Goal: Ask a question: Seek information or help from site administrators or community

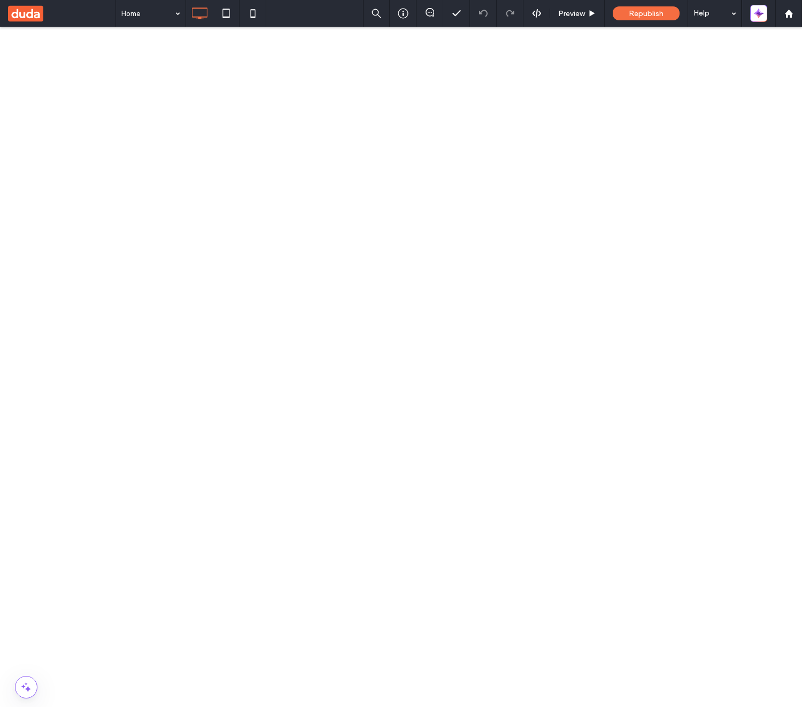
click at [34, 13] on use at bounding box center [25, 13] width 35 height 16
click at [760, 15] on icon "button" at bounding box center [761, 15] width 5 height 5
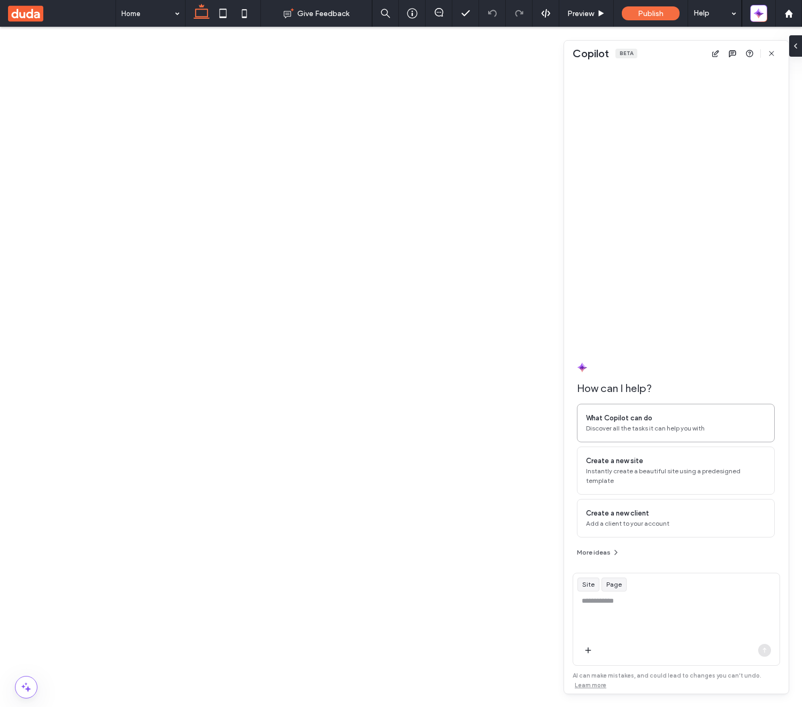
click at [659, 442] on div "What Copilot can do Discover all the tasks it can help you with" at bounding box center [676, 423] width 198 height 39
type textarea "**********"
click at [763, 650] on icon "button" at bounding box center [764, 650] width 9 height 9
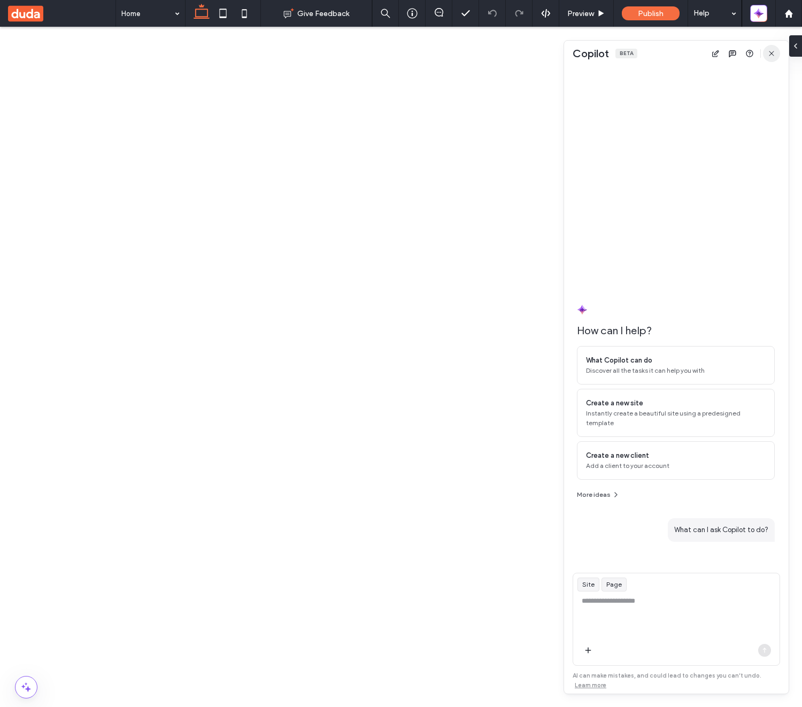
click at [769, 56] on icon "button" at bounding box center [771, 53] width 9 height 9
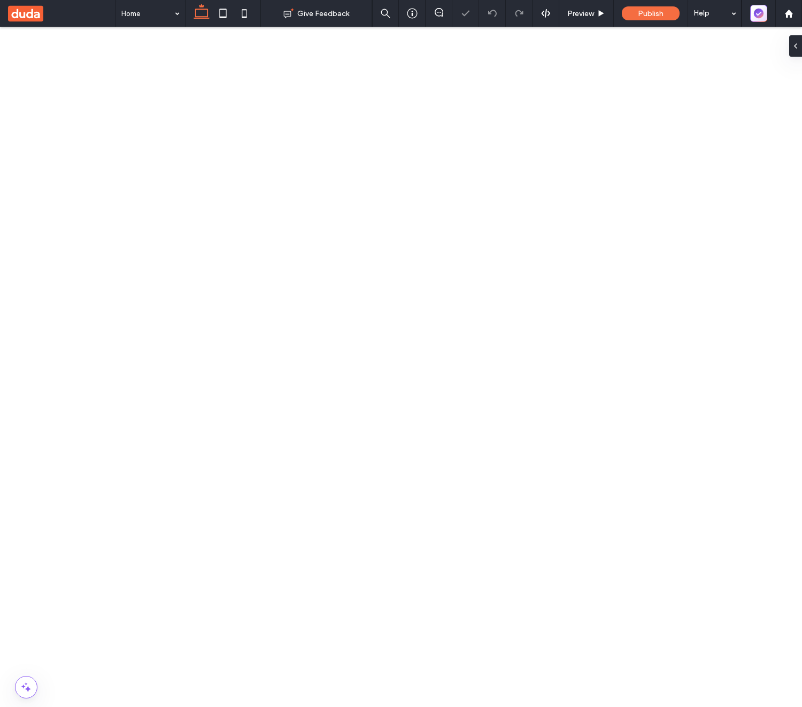
click at [758, 13] on icon "button" at bounding box center [759, 14] width 10 height 10
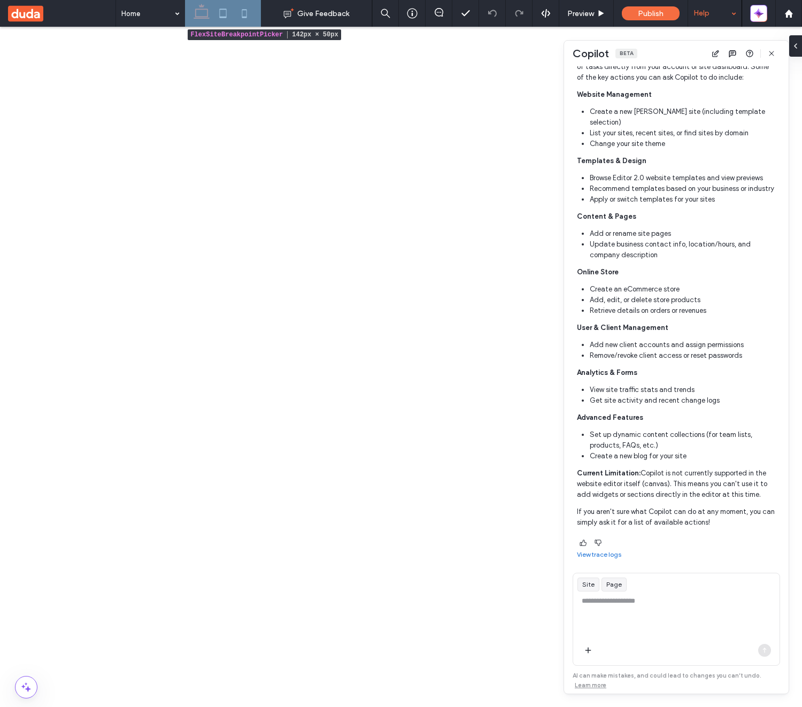
click at [729, 17] on div "Help" at bounding box center [714, 13] width 53 height 27
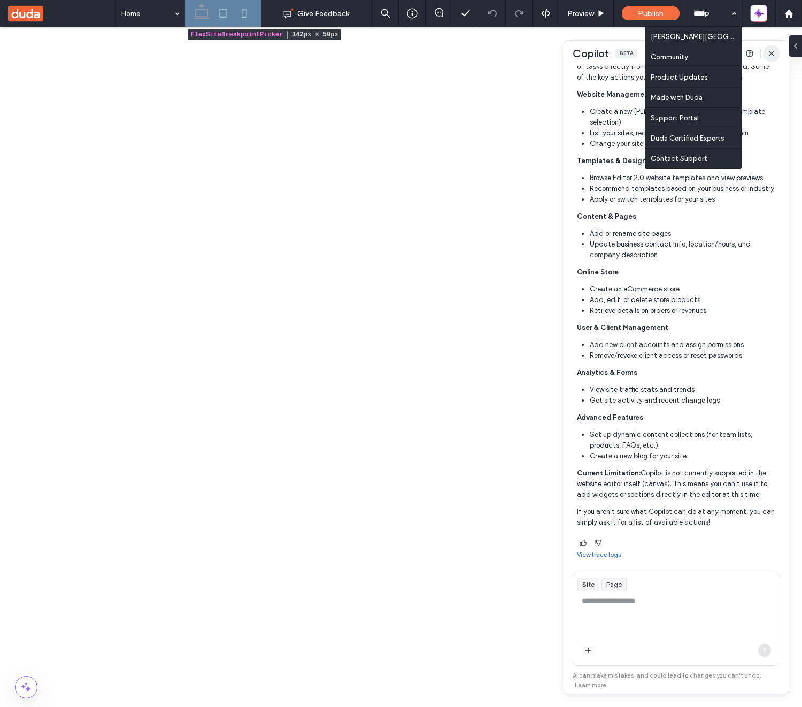
click at [777, 55] on span "button" at bounding box center [771, 53] width 17 height 17
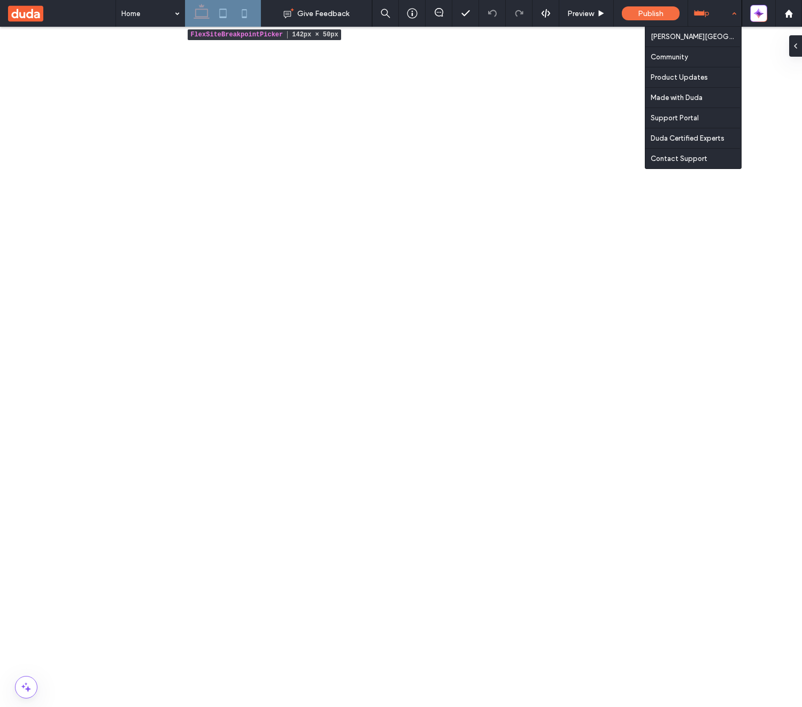
click at [725, 14] on div "Help" at bounding box center [714, 13] width 53 height 27
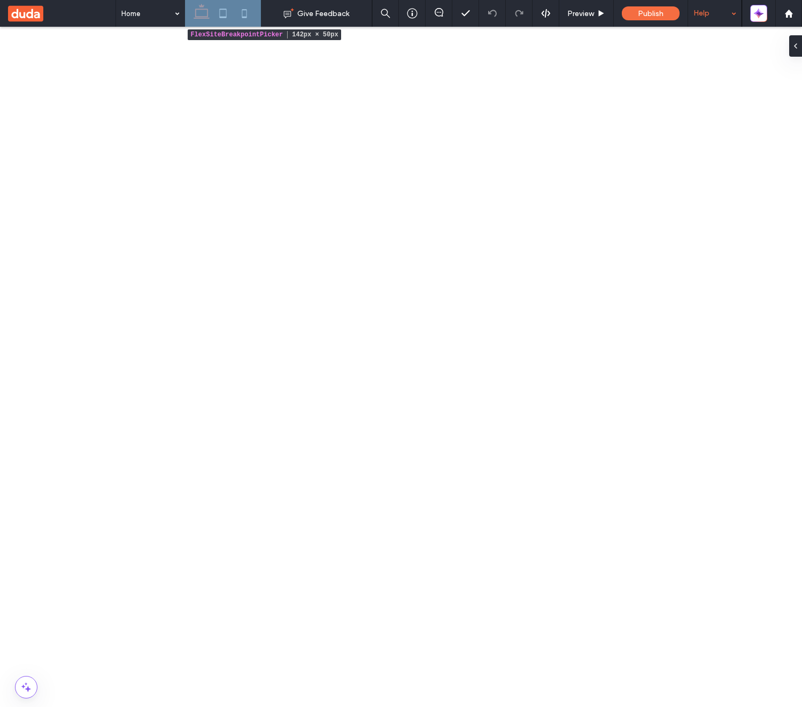
click at [732, 11] on div "Help" at bounding box center [714, 13] width 53 height 27
click at [733, 11] on div "Help" at bounding box center [714, 13] width 53 height 27
click at [729, 14] on div "Help" at bounding box center [714, 13] width 53 height 27
click at [764, 11] on icon "button" at bounding box center [758, 13] width 11 height 11
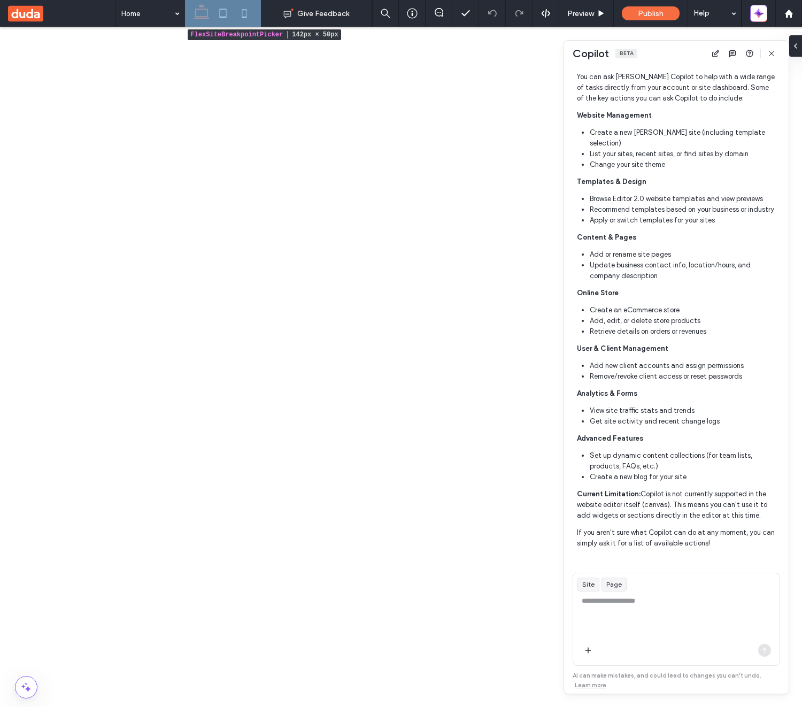
scroll to position [295, 0]
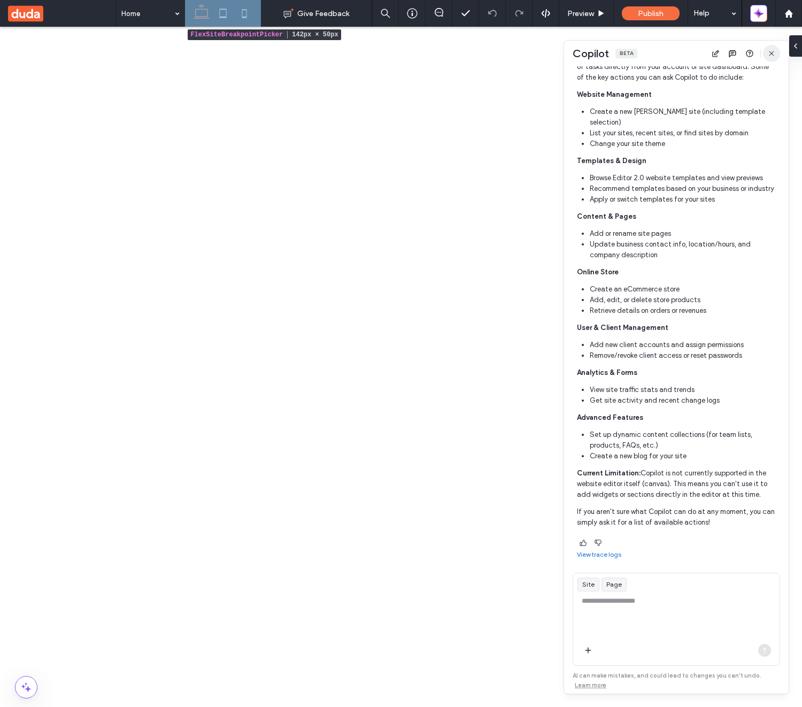
click at [771, 56] on icon "button" at bounding box center [771, 53] width 9 height 9
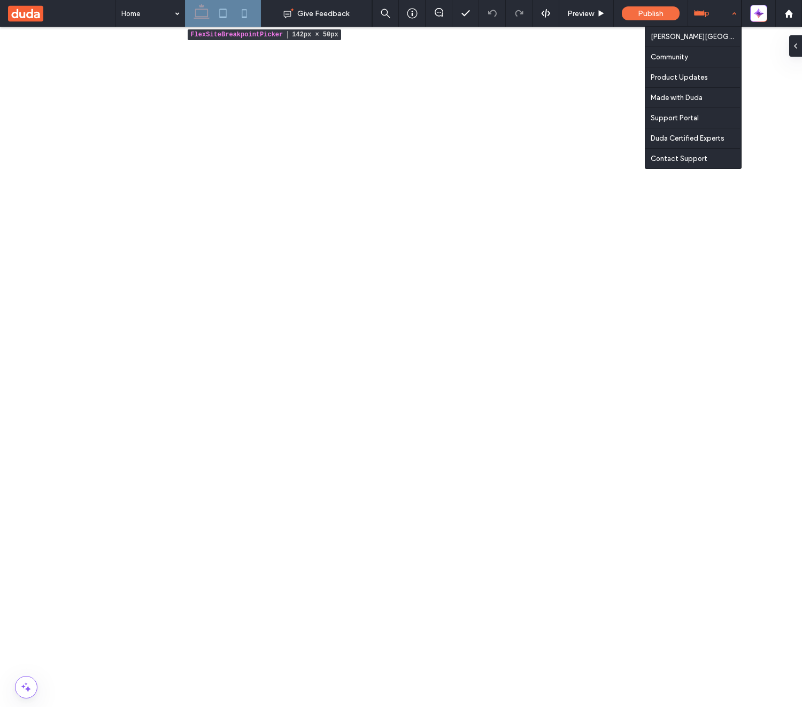
click at [733, 20] on div "Help" at bounding box center [714, 13] width 53 height 27
click at [755, 14] on icon "button" at bounding box center [756, 15] width 5 height 5
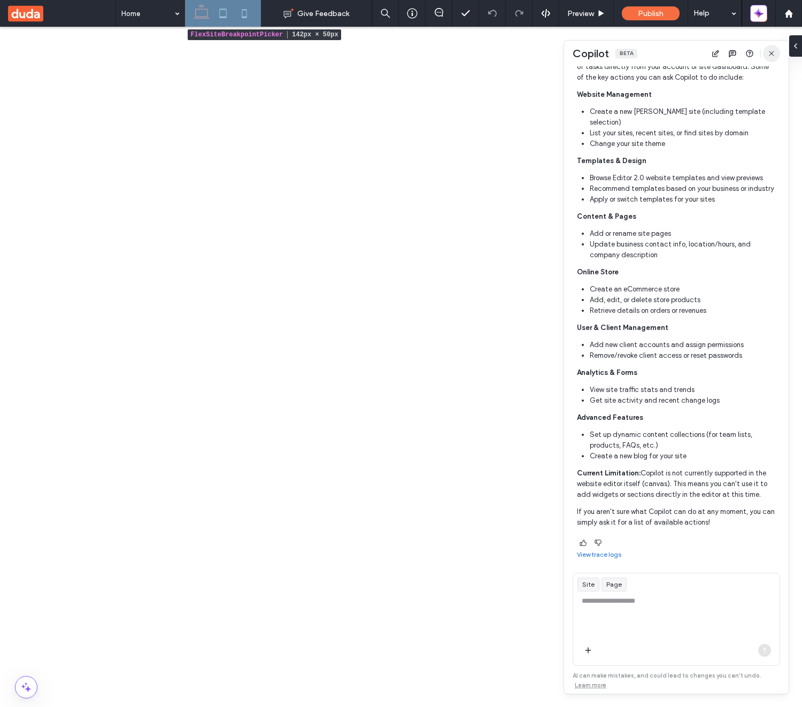
click at [778, 52] on span "button" at bounding box center [771, 53] width 17 height 17
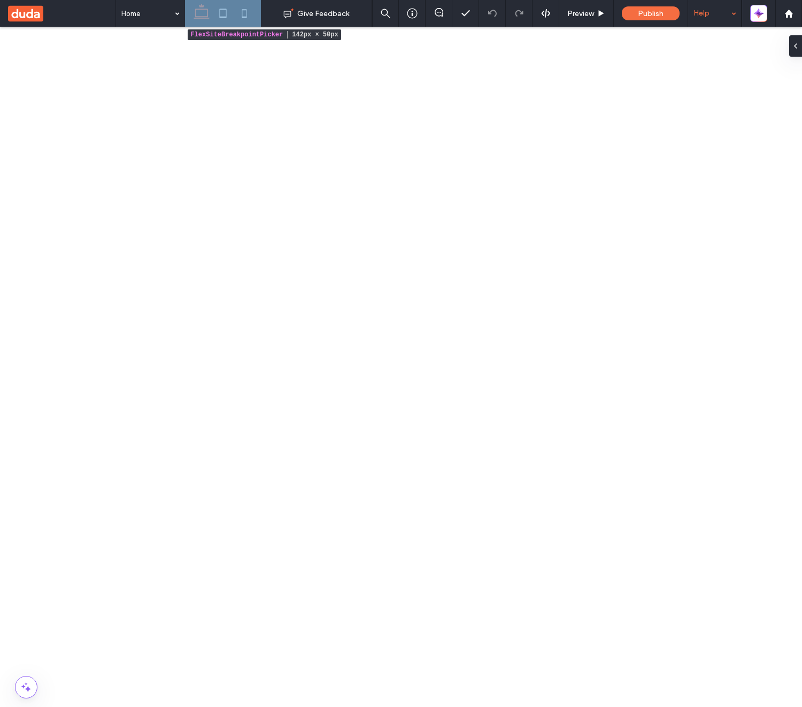
click at [727, 19] on div "Help" at bounding box center [714, 13] width 53 height 27
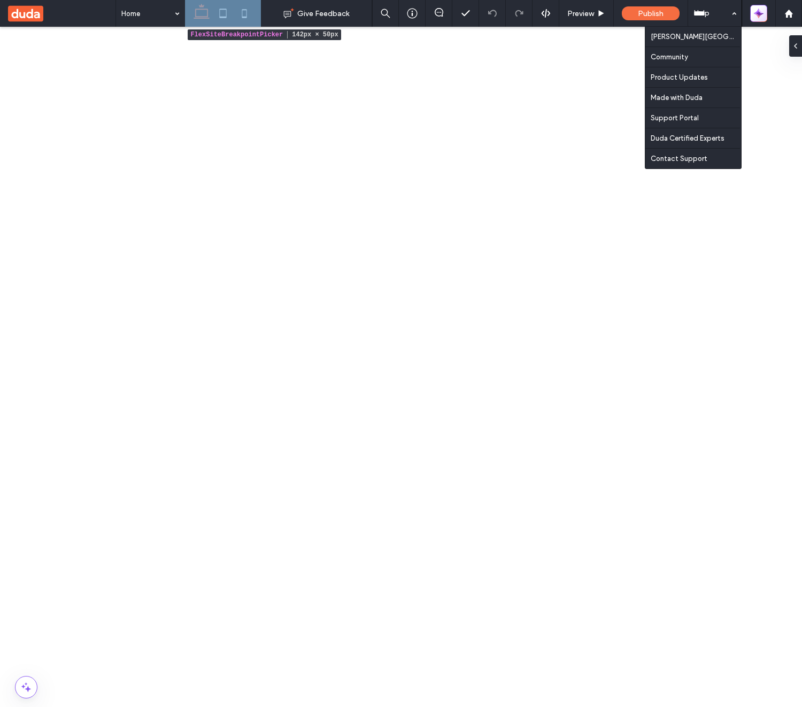
click at [757, 13] on icon "button" at bounding box center [758, 13] width 11 height 11
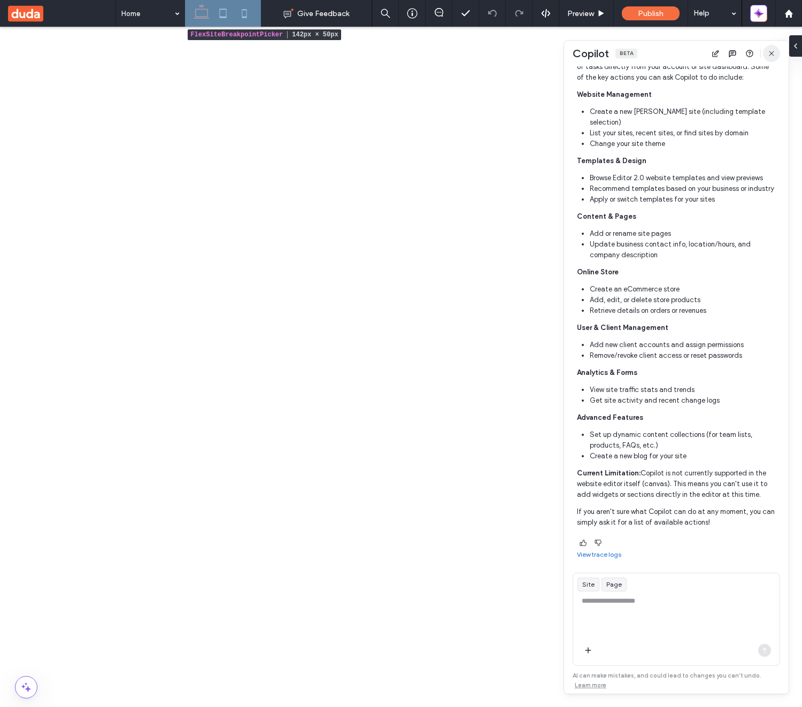
click at [778, 53] on span "button" at bounding box center [771, 53] width 17 height 17
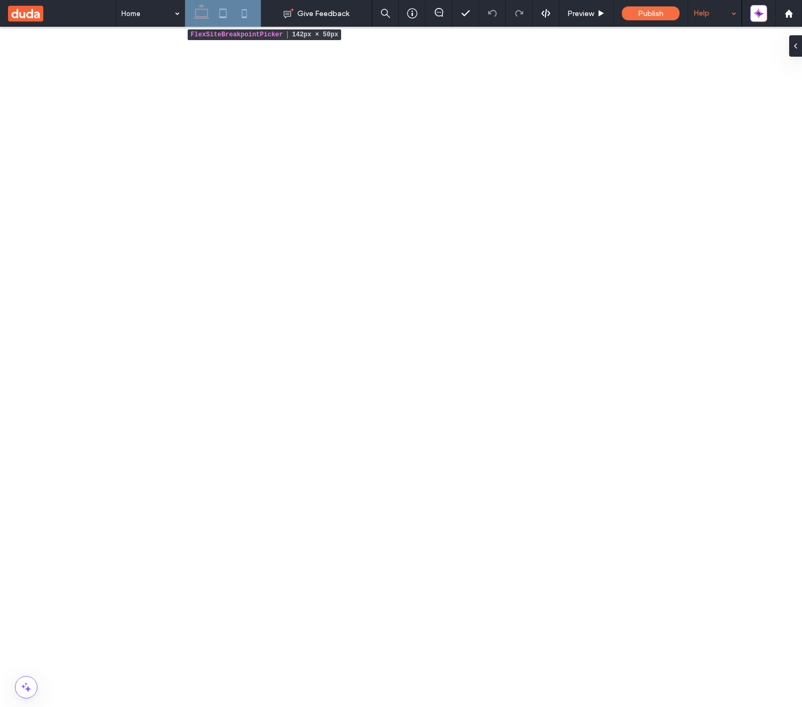
click at [735, 20] on div "Help" at bounding box center [714, 13] width 53 height 27
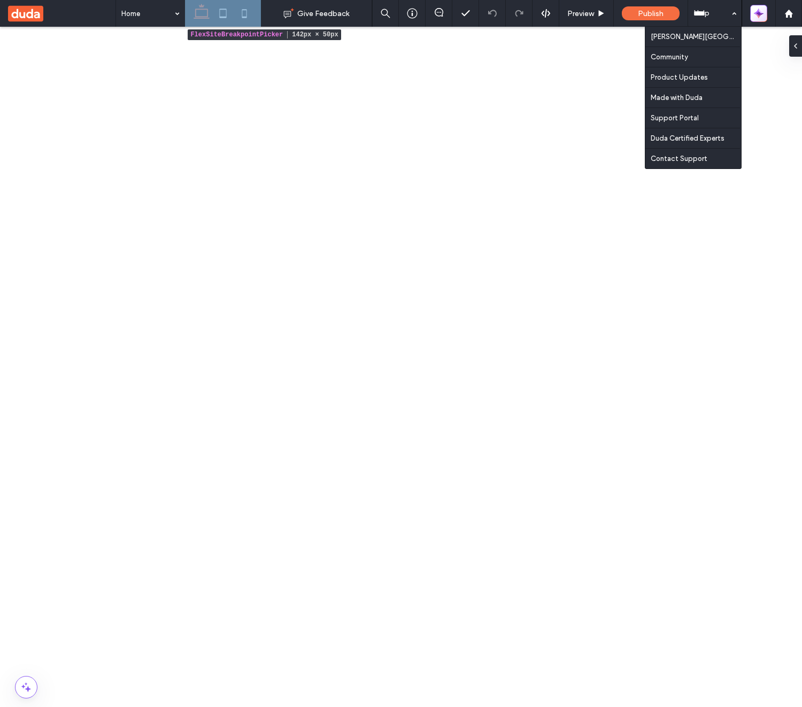
click at [757, 14] on icon "button" at bounding box center [756, 15] width 5 height 5
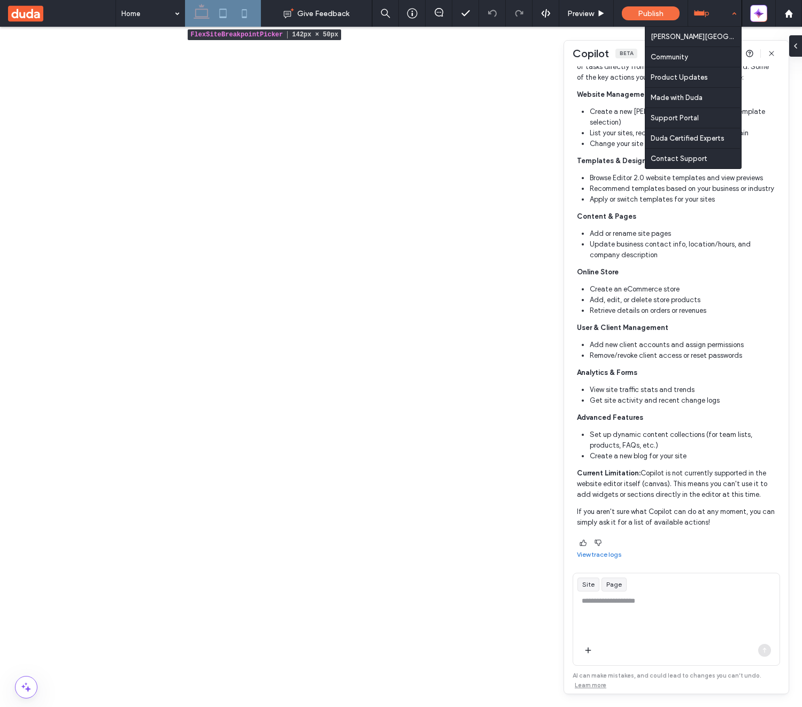
click at [732, 17] on div "Help" at bounding box center [714, 13] width 53 height 27
click at [775, 52] on icon "button" at bounding box center [771, 53] width 9 height 9
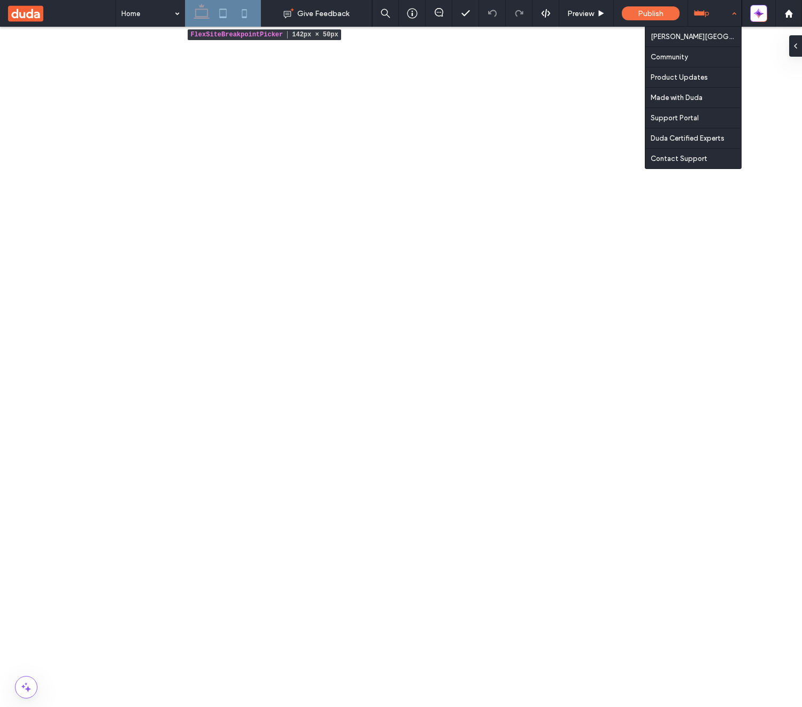
click at [735, 18] on div "Help" at bounding box center [714, 13] width 53 height 27
click at [722, 10] on div "Help" at bounding box center [714, 13] width 53 height 27
click at [724, 11] on div "Help" at bounding box center [714, 13] width 53 height 27
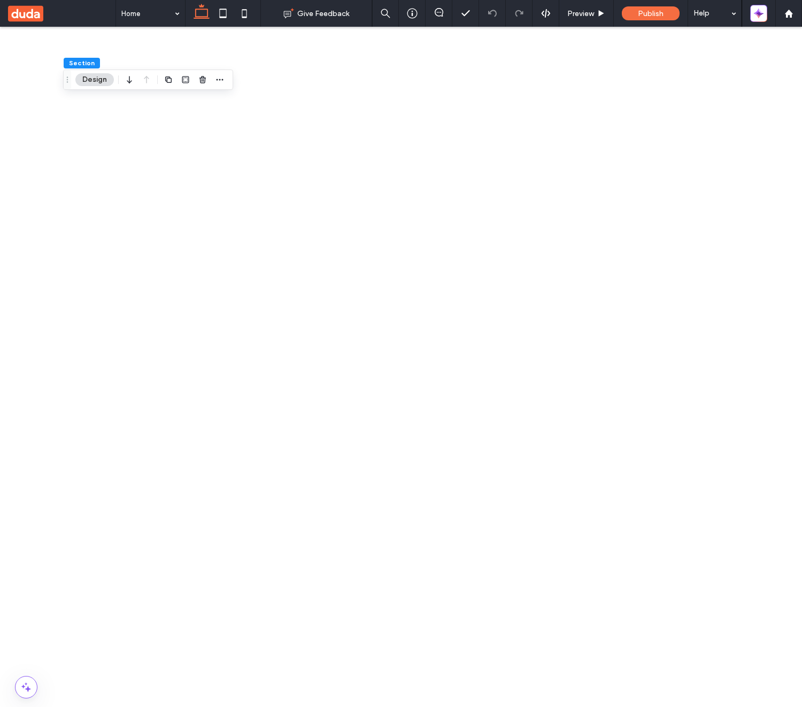
drag, startPoint x: 797, startPoint y: 33, endPoint x: 711, endPoint y: 33, distance: 85.6
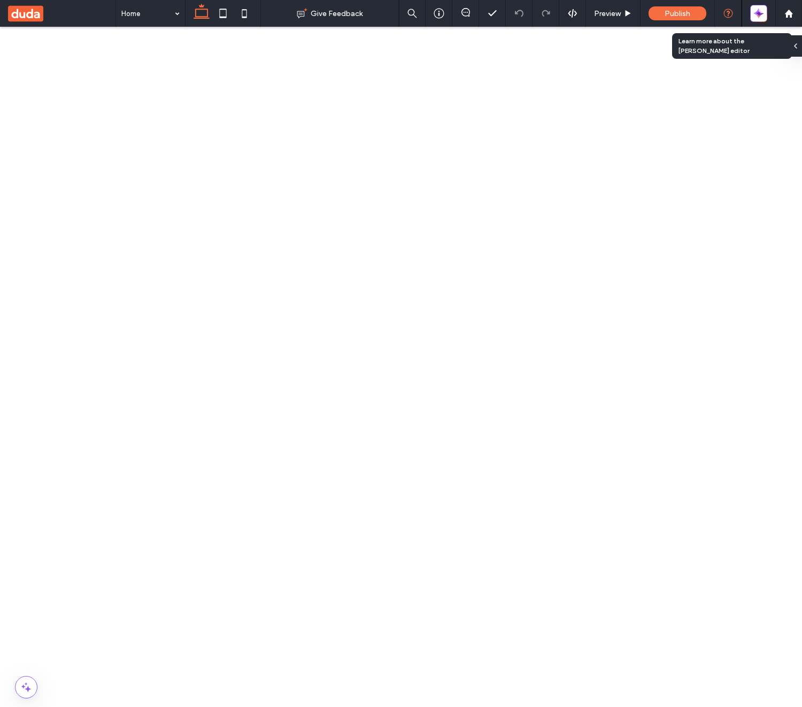
click at [730, 18] on div at bounding box center [728, 13] width 27 height 27
click at [730, 12] on icon at bounding box center [729, 14] width 10 height 10
click at [729, 13] on icon at bounding box center [729, 14] width 10 height 10
click at [731, 11] on icon at bounding box center [729, 14] width 10 height 10
click at [726, 11] on icon at bounding box center [729, 14] width 10 height 10
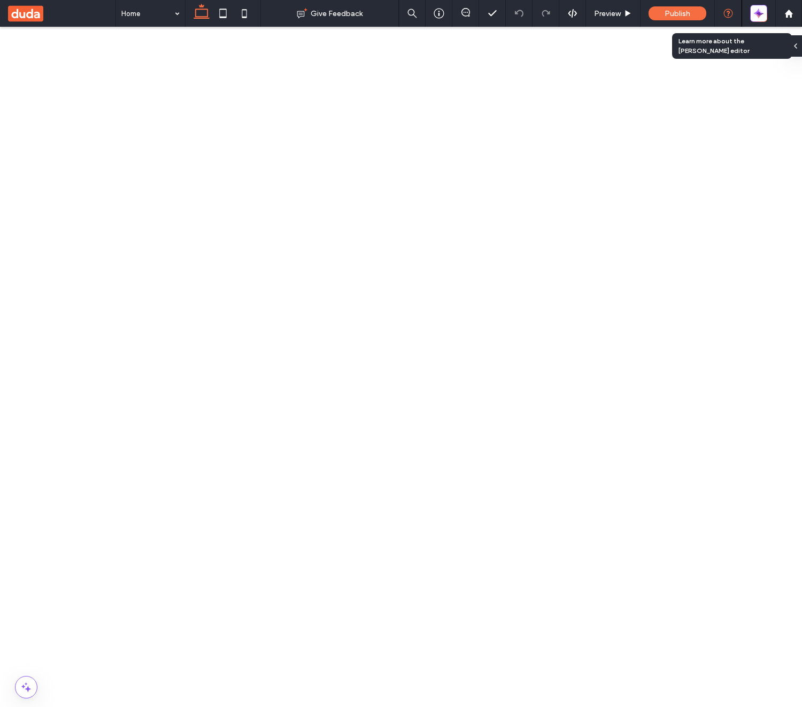
click at [730, 16] on icon at bounding box center [729, 14] width 10 height 10
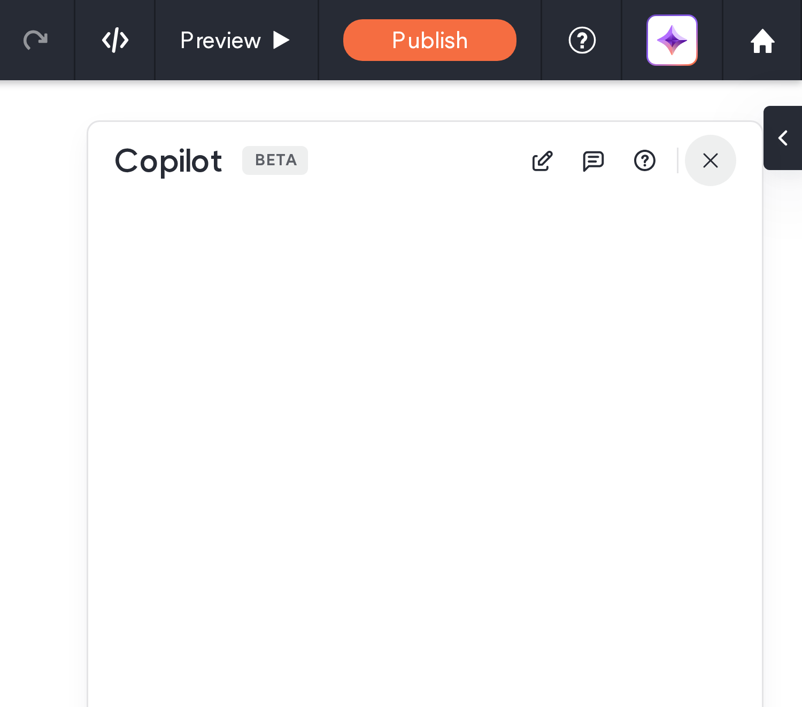
click at [776, 51] on span "button" at bounding box center [771, 53] width 17 height 17
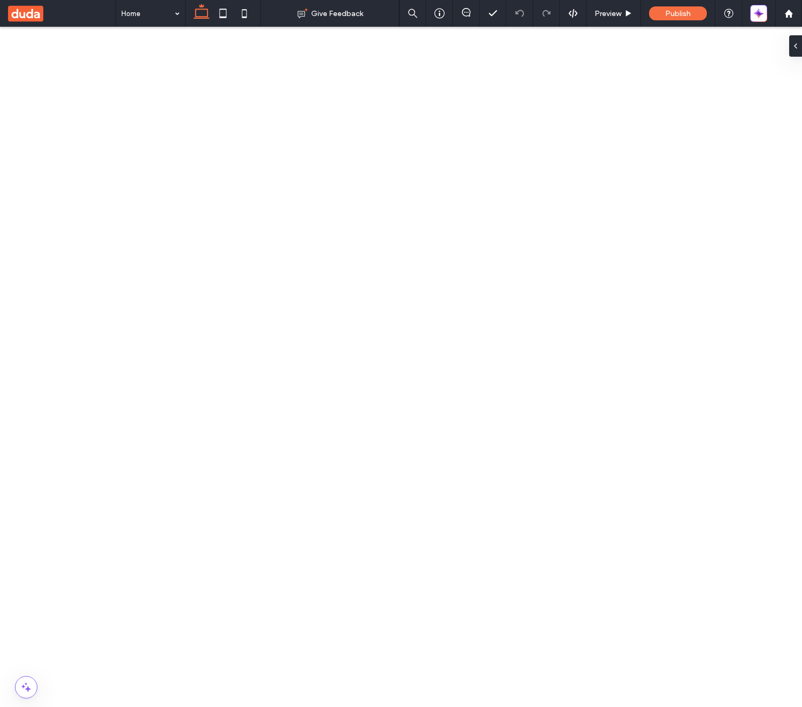
click at [28, 18] on use at bounding box center [25, 13] width 35 height 16
